Goal: Task Accomplishment & Management: Complete application form

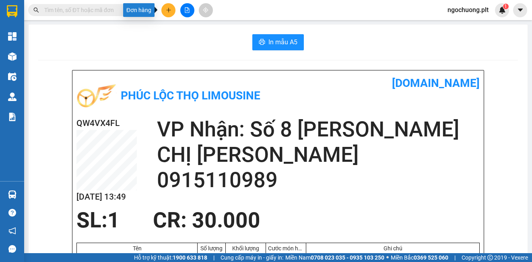
click at [165, 9] on button at bounding box center [168, 10] width 14 height 14
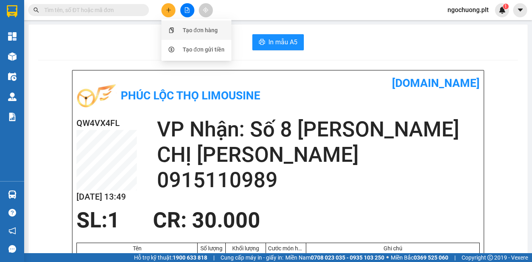
click at [182, 28] on div "Tạo đơn hàng" at bounding box center [196, 30] width 60 height 15
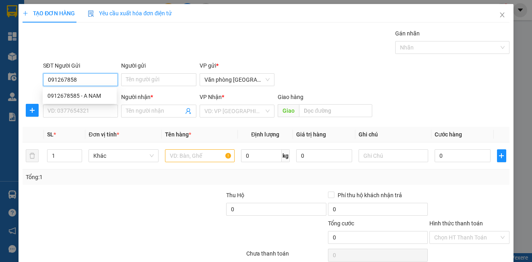
type input "0912678585"
click at [60, 95] on div "0912678585 - A NAM" at bounding box center [79, 95] width 64 height 9
type input "A NAM"
type input "0988881905"
type input "HƯƠNG"
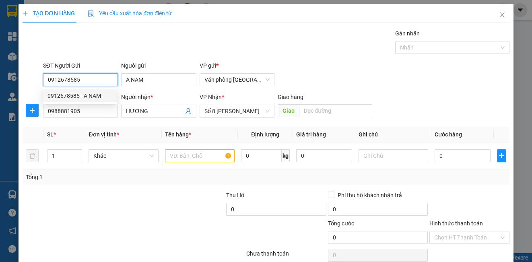
type input "30.000"
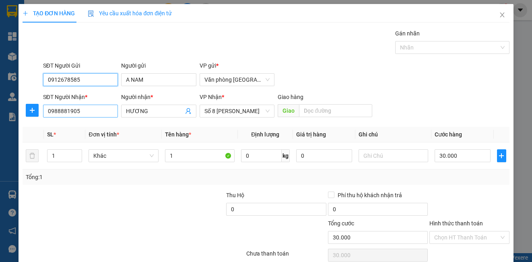
type input "0912678585"
click at [85, 109] on input "0988881905" at bounding box center [80, 111] width 75 height 13
type input "0"
type input "0919077688"
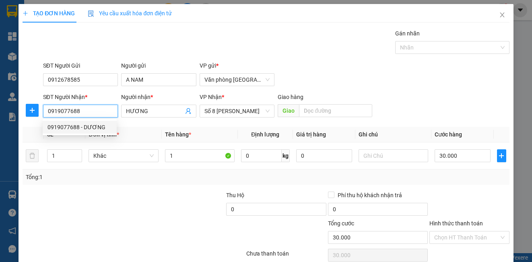
click at [83, 128] on div "0919077688 - DƯƠNG" at bounding box center [79, 127] width 64 height 9
type input "DƯƠNG"
type input "40.000"
type input "0919077688"
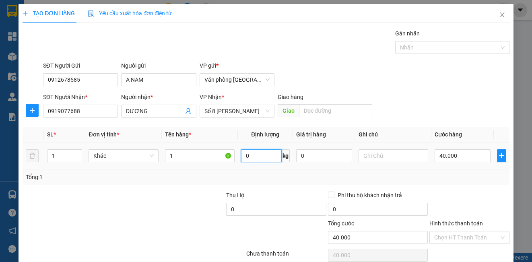
click at [251, 159] on input "0" at bounding box center [261, 155] width 41 height 13
click at [494, 235] on div "Chọn HT Thanh Toán" at bounding box center [469, 237] width 80 height 13
type input "1"
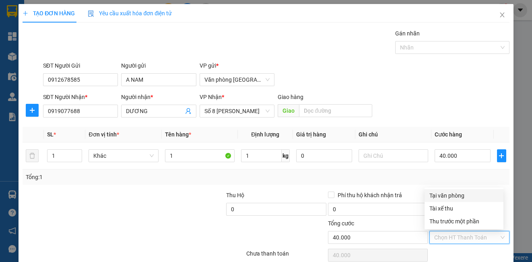
click at [445, 197] on div "Tại văn phòng" at bounding box center [463, 195] width 69 height 9
type input "0"
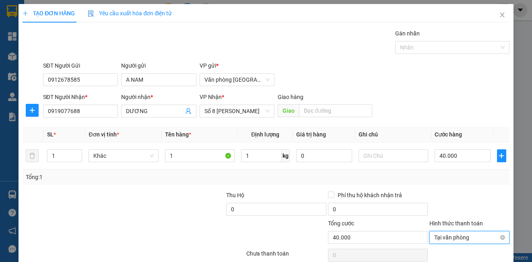
scroll to position [36, 0]
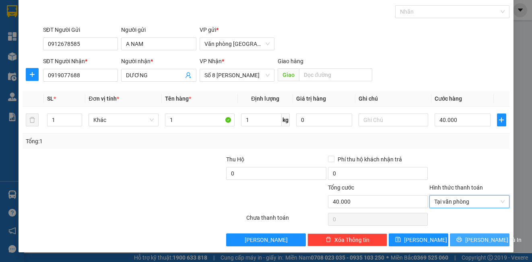
click at [474, 236] on span "[PERSON_NAME] và In" at bounding box center [493, 239] width 56 height 9
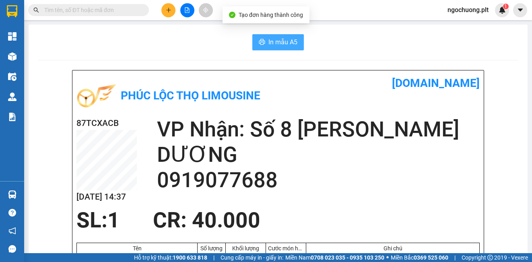
click at [287, 42] on span "In mẫu A5" at bounding box center [282, 42] width 29 height 10
